Goal: Information Seeking & Learning: Learn about a topic

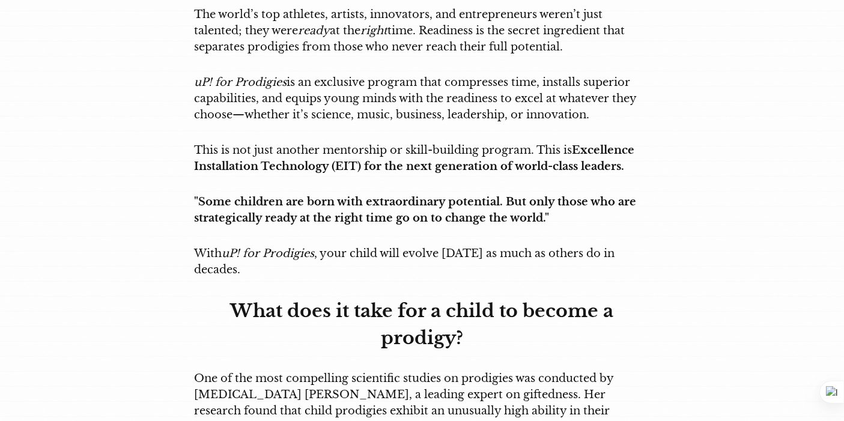
scroll to position [1761, 0]
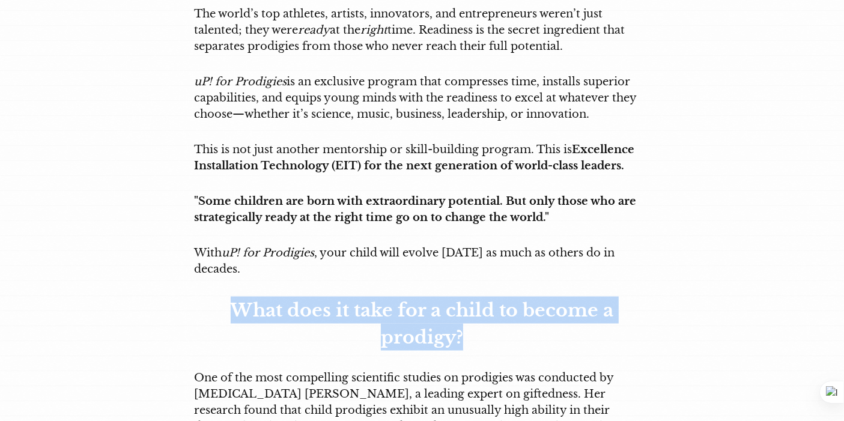
drag, startPoint x: 229, startPoint y: 252, endPoint x: 512, endPoint y: 295, distance: 285.7
click at [512, 297] on p "What does it take for a child to become a prodigy?" at bounding box center [422, 324] width 455 height 54
copy strong "What does it take for a child to become a prodigy?"
click at [319, 373] on p "One of the most compelling scientific studies on prodigies was conducted by [ME…" at bounding box center [422, 410] width 455 height 81
drag, startPoint x: 294, startPoint y: 252, endPoint x: 541, endPoint y: 279, distance: 248.4
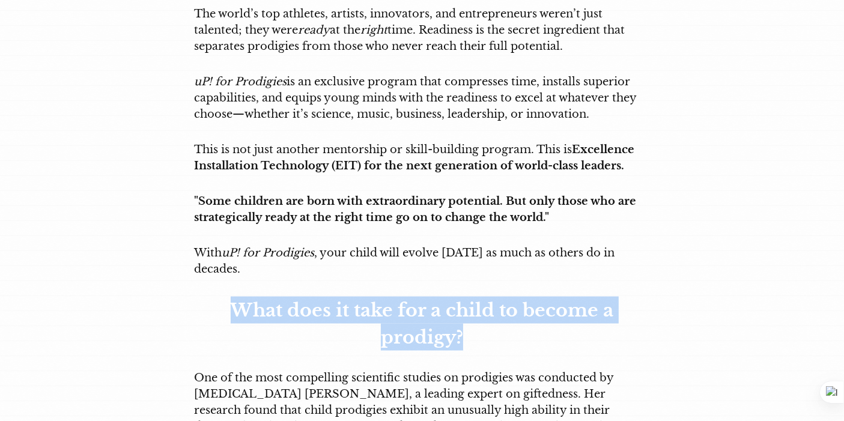
click at [541, 297] on p "What does it take for a child to become a prodigy?" at bounding box center [422, 324] width 455 height 54
copy strong "What does it take for a child to become a prodigy?"
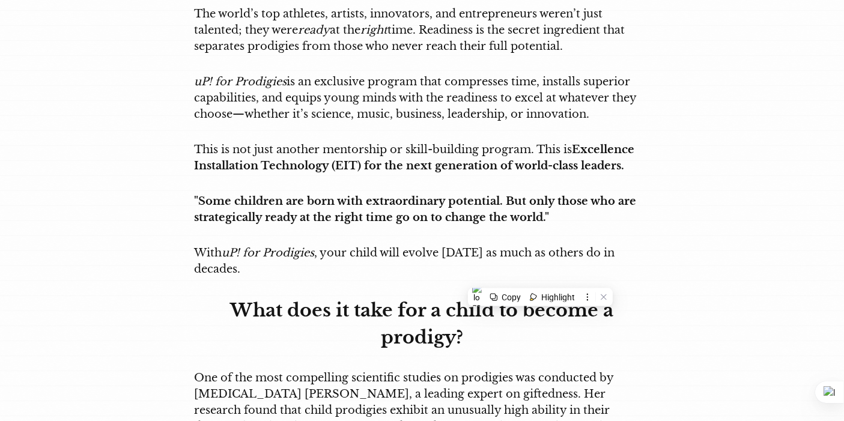
click at [403, 245] on p "With uP! for Prodigies , your child will evolve [DATE] as much as others do in …" at bounding box center [422, 261] width 455 height 32
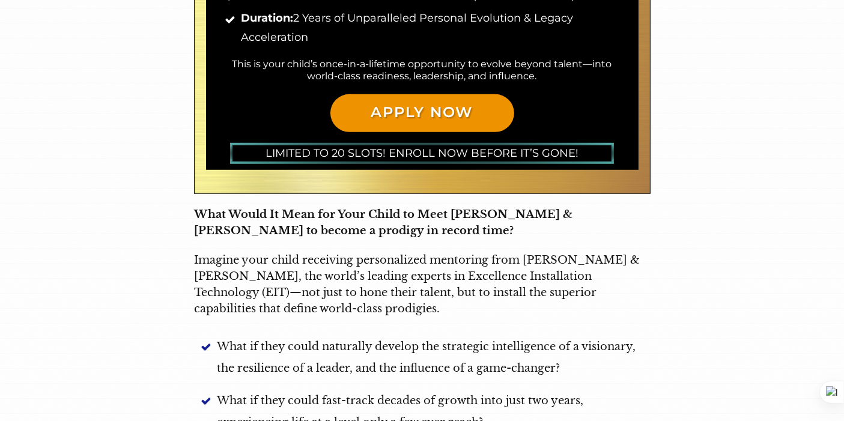
scroll to position [875, 0]
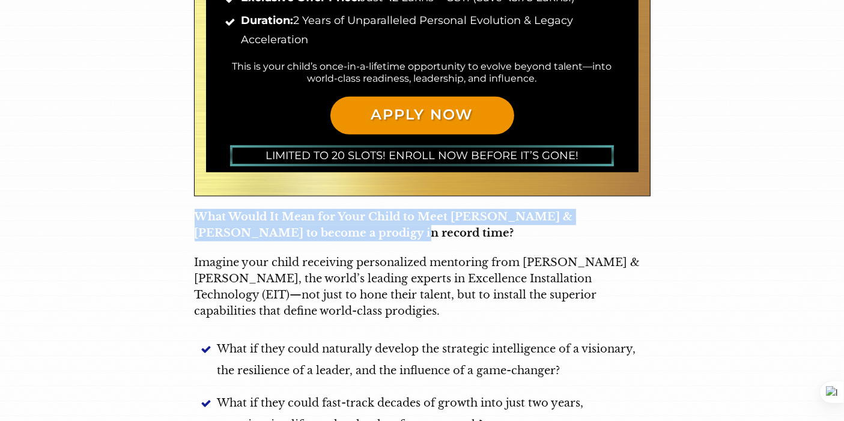
drag, startPoint x: 199, startPoint y: 212, endPoint x: 388, endPoint y: 236, distance: 190.7
click at [388, 236] on p "What Would It Mean for Your Child to Meet [PERSON_NAME] & [PERSON_NAME] to beco…" at bounding box center [422, 225] width 455 height 32
copy strong "What Would It Mean for Your Child to Meet [PERSON_NAME] & [PERSON_NAME] to beco…"
click at [505, 348] on span "What if they could naturally develop the strategic intelligence of a visionary,…" at bounding box center [433, 359] width 433 height 43
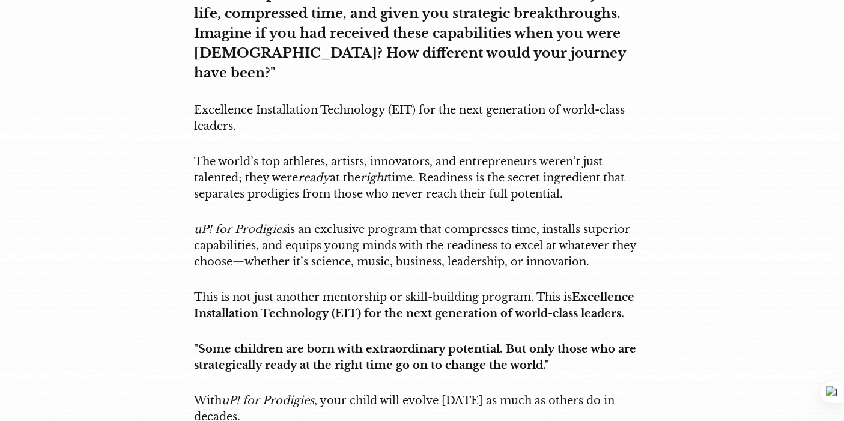
scroll to position [1614, 0]
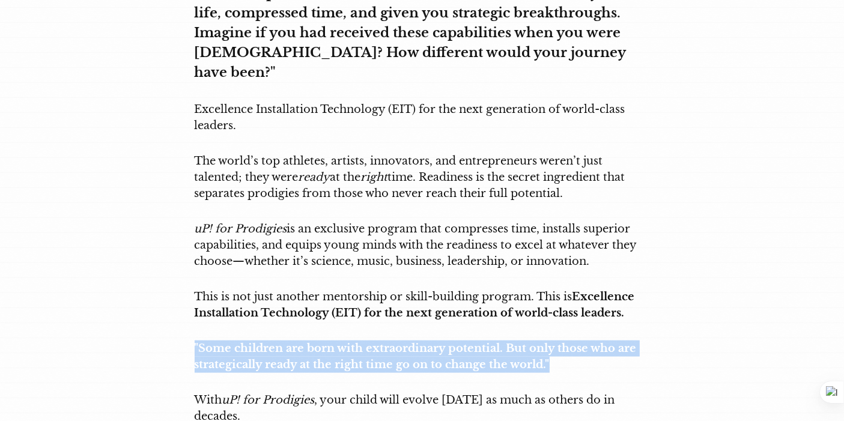
drag, startPoint x: 193, startPoint y: 300, endPoint x: 607, endPoint y: 312, distance: 414.1
click at [607, 341] on p ""Some children are born with extraordinary potential. But only those who are st…" at bounding box center [422, 357] width 455 height 32
copy strong ""Some children are born with extraordinary potential. But only those who are st…"
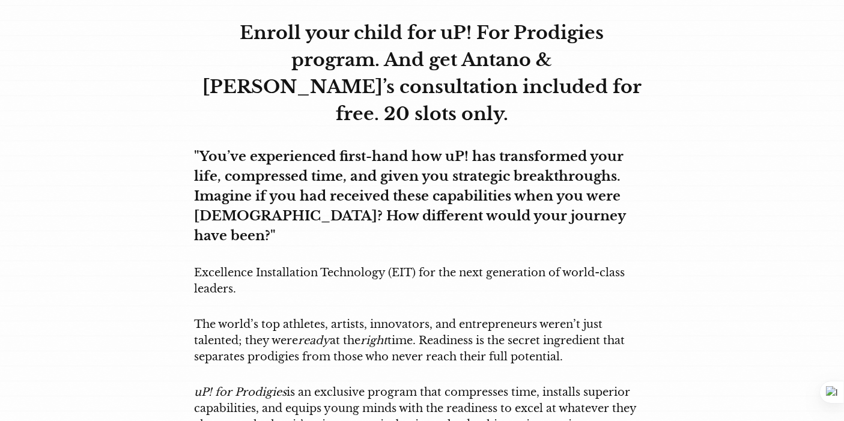
scroll to position [1641, 0]
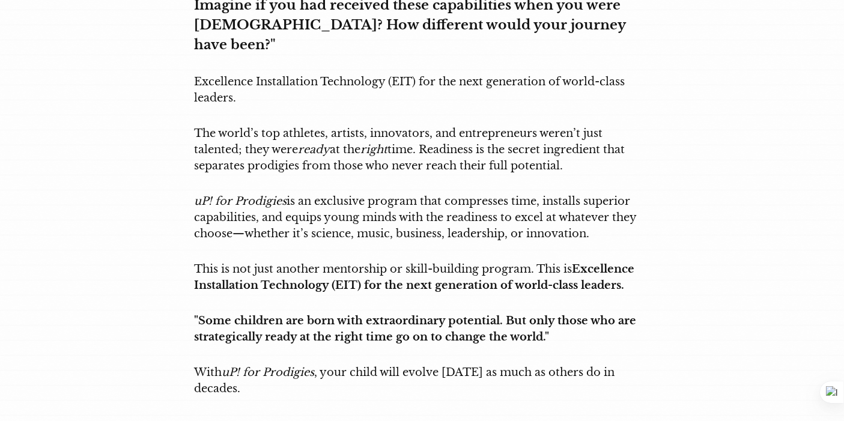
click at [195, 195] on em "uP! for Prodigies" at bounding box center [241, 201] width 93 height 13
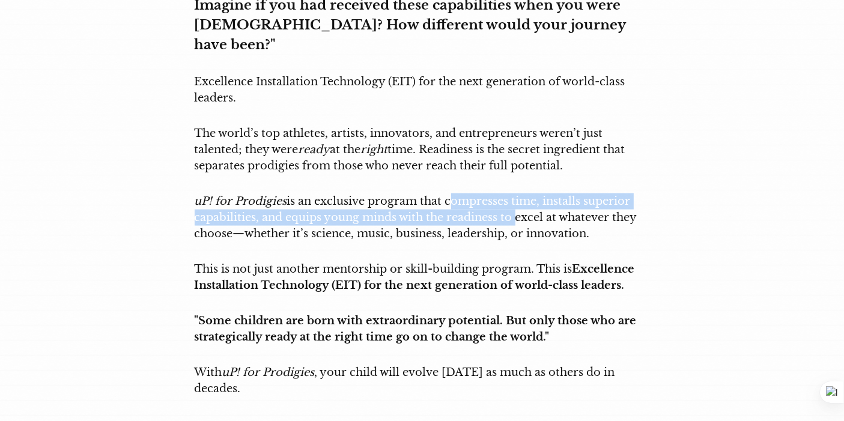
drag, startPoint x: 449, startPoint y: 156, endPoint x: 515, endPoint y: 168, distance: 67.2
click at [515, 193] on p "uP! for Prodigies is an exclusive program that compresses time, installs superi…" at bounding box center [422, 217] width 455 height 49
click at [340, 193] on p "uP! for Prodigies is an exclusive program that compresses time, installs superi…" at bounding box center [422, 217] width 455 height 49
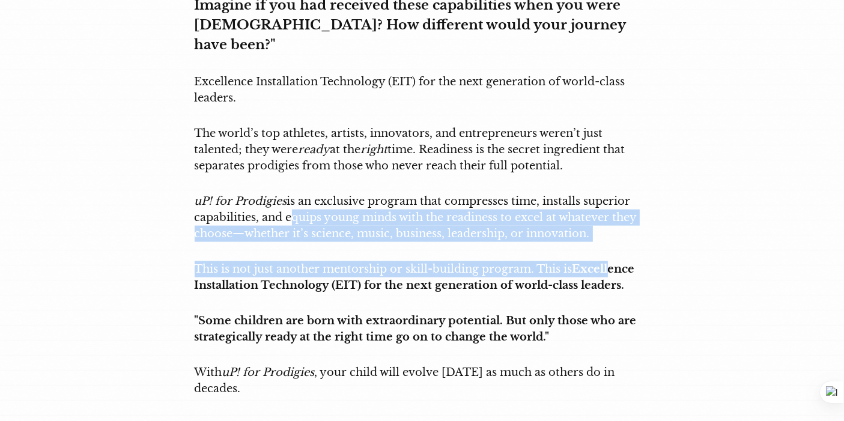
drag, startPoint x: 287, startPoint y: 169, endPoint x: 612, endPoint y: 197, distance: 326.8
copy div "equips young minds with the readiness to excel at whatever they choose—whether …"
click at [458, 314] on strong ""Some children are born with extraordinary potential. But only those who are st…" at bounding box center [416, 328] width 442 height 29
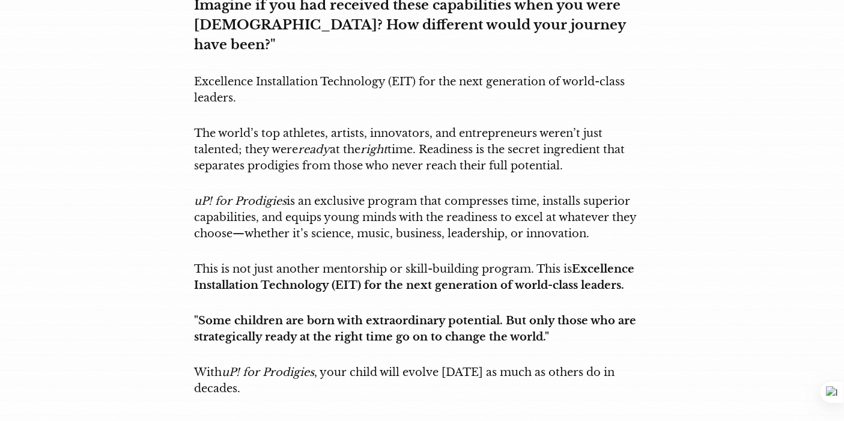
drag, startPoint x: 403, startPoint y: 323, endPoint x: 500, endPoint y: 345, distance: 99.8
click at [500, 365] on p "With uP! for Prodigies , your child will evolve [DATE] as much as others do in …" at bounding box center [422, 381] width 455 height 32
copy p "evolve [DATE] as much as others do in decades."
click at [541, 314] on strong ""Some children are born with extraordinary potential. But only those who are st…" at bounding box center [416, 328] width 442 height 29
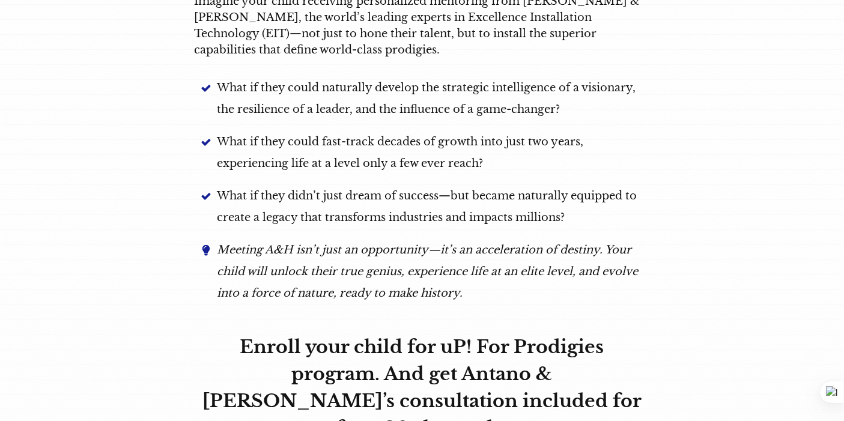
scroll to position [1131, 0]
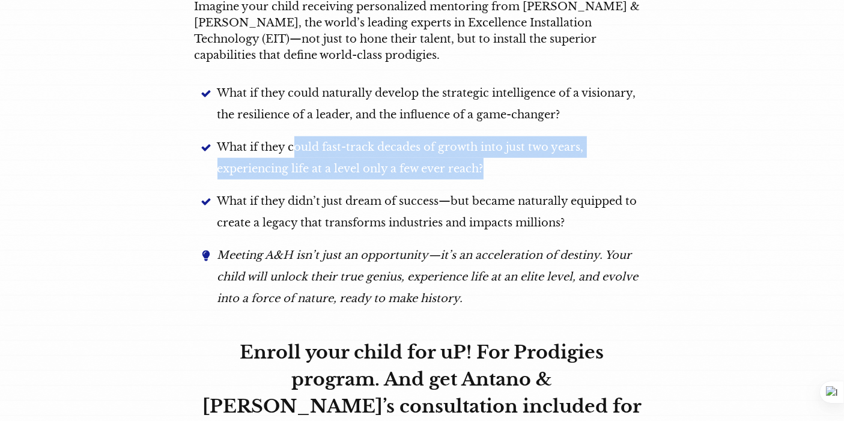
drag, startPoint x: 293, startPoint y: 145, endPoint x: 517, endPoint y: 174, distance: 225.9
click at [517, 174] on span "What if they could fast-track decades of growth into just two years, experienci…" at bounding box center [433, 157] width 433 height 43
copy span "ould fast-track decades of growth into just two years, experiencing life at a l…"
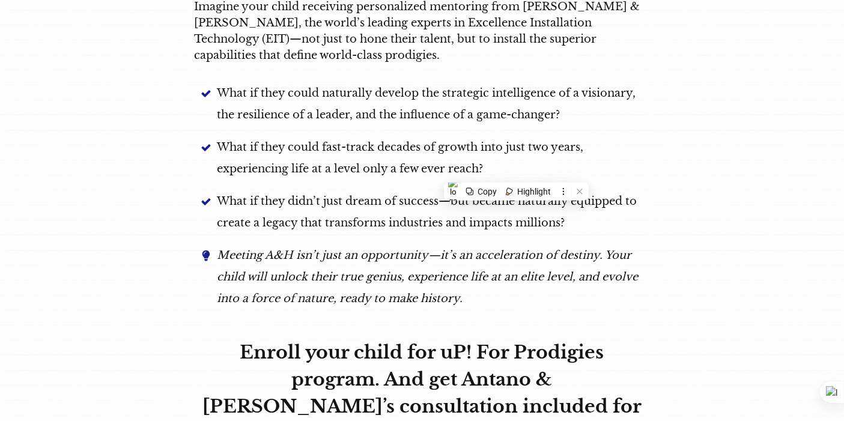
click at [470, 249] on em "Meeting A&H isn’t just an opportunity—it’s an acceleration of destiny. Your chi…" at bounding box center [427, 277] width 421 height 56
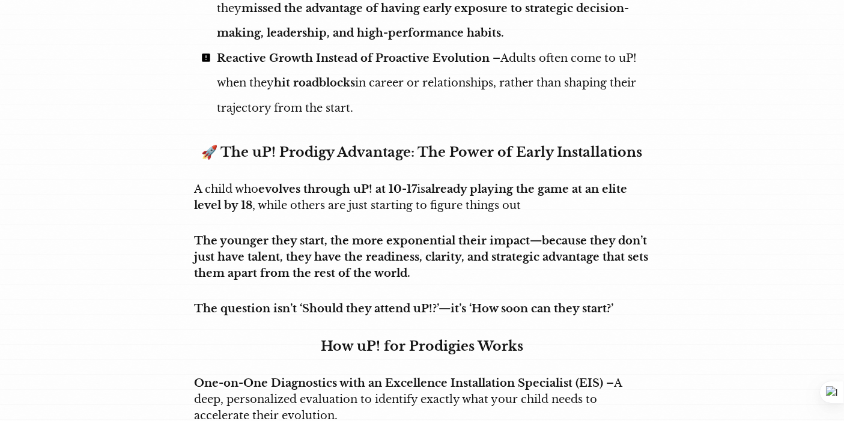
scroll to position [4956, 0]
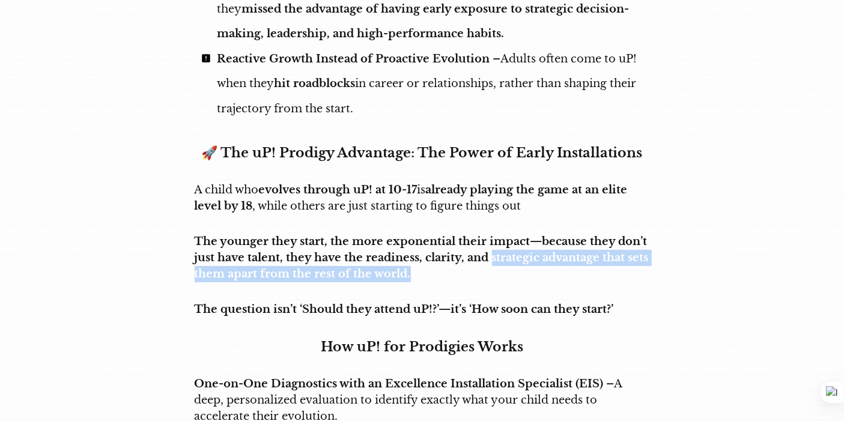
drag, startPoint x: 488, startPoint y: 165, endPoint x: 549, endPoint y: 177, distance: 61.4
click at [549, 234] on p "The younger they start, the more exponential their impact—because they don’t ju…" at bounding box center [422, 258] width 455 height 49
copy strong "strategic advantage that sets them apart from the rest of the world."
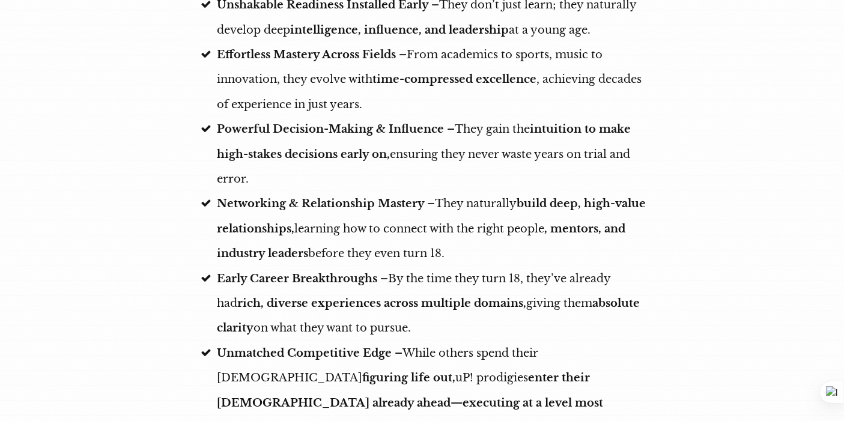
scroll to position [4300, 0]
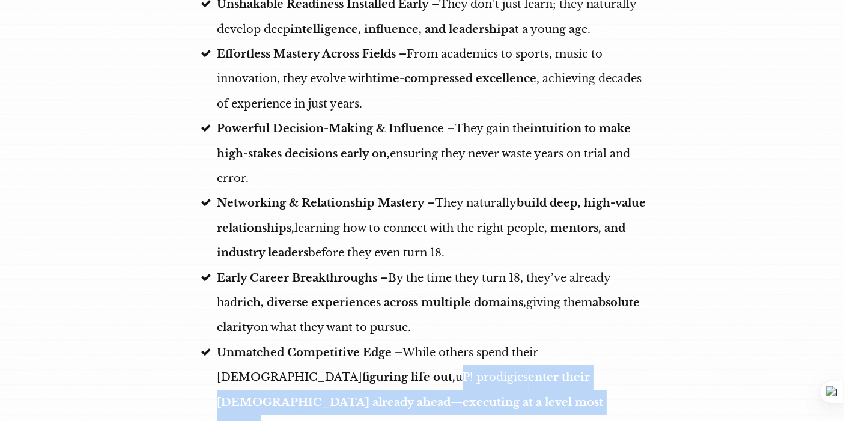
drag, startPoint x: 246, startPoint y: 309, endPoint x: 422, endPoint y: 330, distance: 177.3
click at [422, 341] on span "Unmatched Competitive Edge – While others spend their [DEMOGRAPHIC_DATA] figuri…" at bounding box center [433, 391] width 433 height 100
copy span "P! prodigies enter their [DEMOGRAPHIC_DATA] already ahead—executing at a level …"
